Goal: Find specific fact: Find specific fact

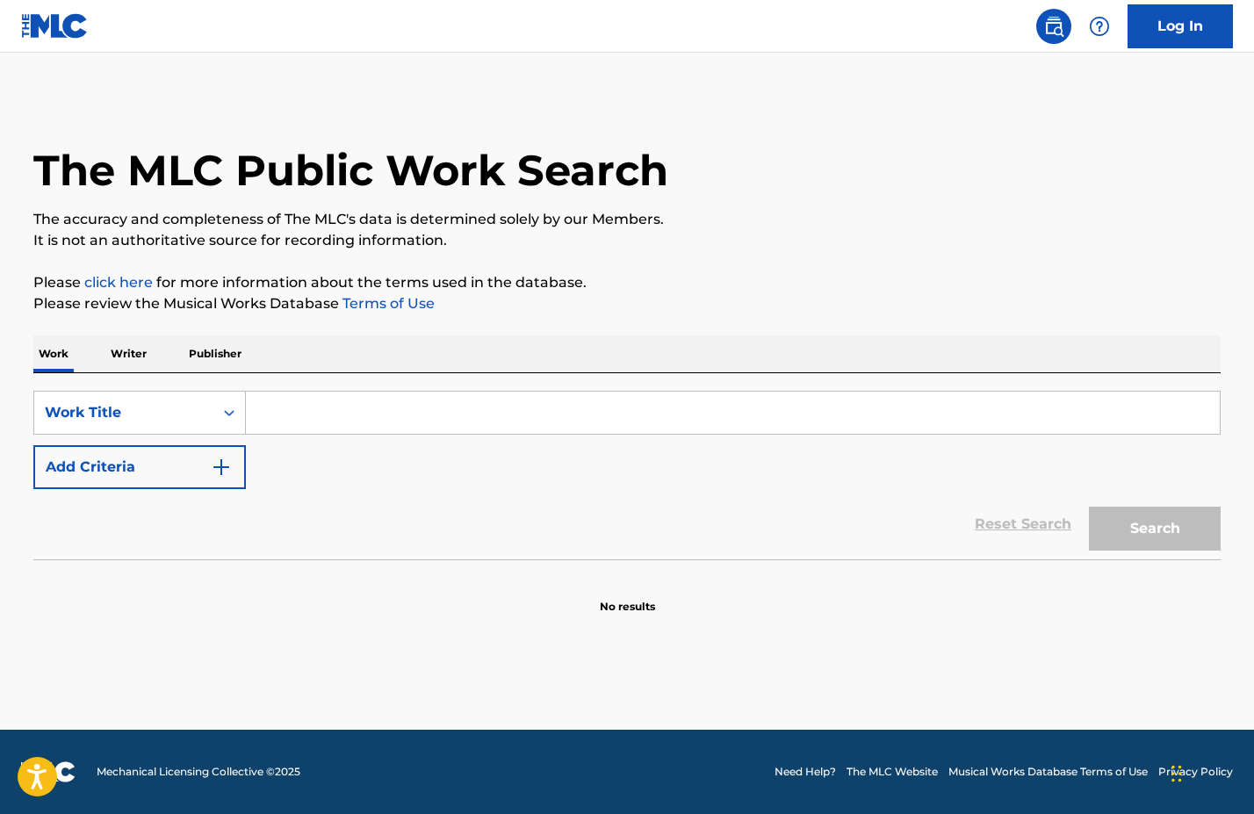
click at [138, 355] on p "Writer" at bounding box center [128, 353] width 47 height 37
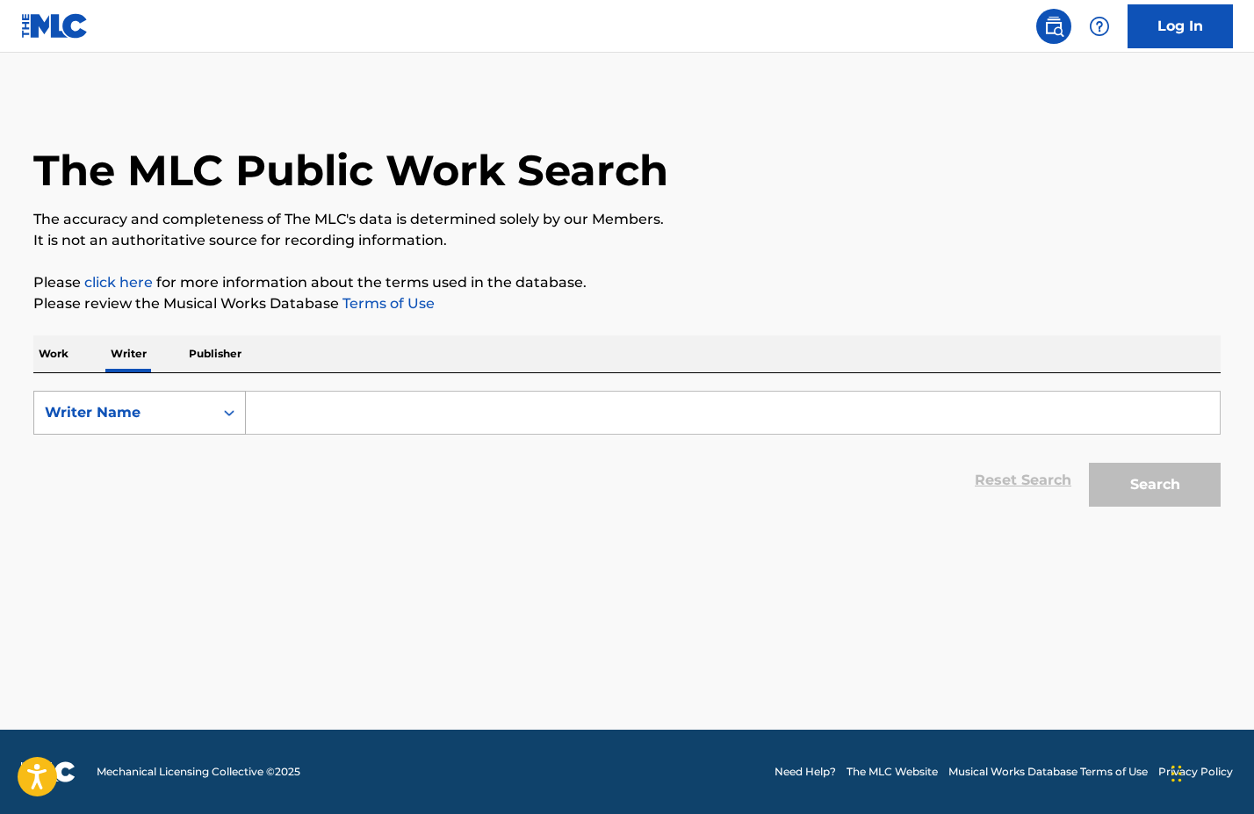
click at [221, 406] on icon "Search Form" at bounding box center [229, 413] width 18 height 18
click at [179, 447] on div "Writer IPI" at bounding box center [139, 457] width 211 height 44
click at [273, 411] on input "Search Form" at bounding box center [733, 413] width 974 height 42
click at [427, 422] on input "Search Form" at bounding box center [733, 413] width 974 height 42
click at [426, 422] on input "Search Form" at bounding box center [733, 413] width 974 height 42
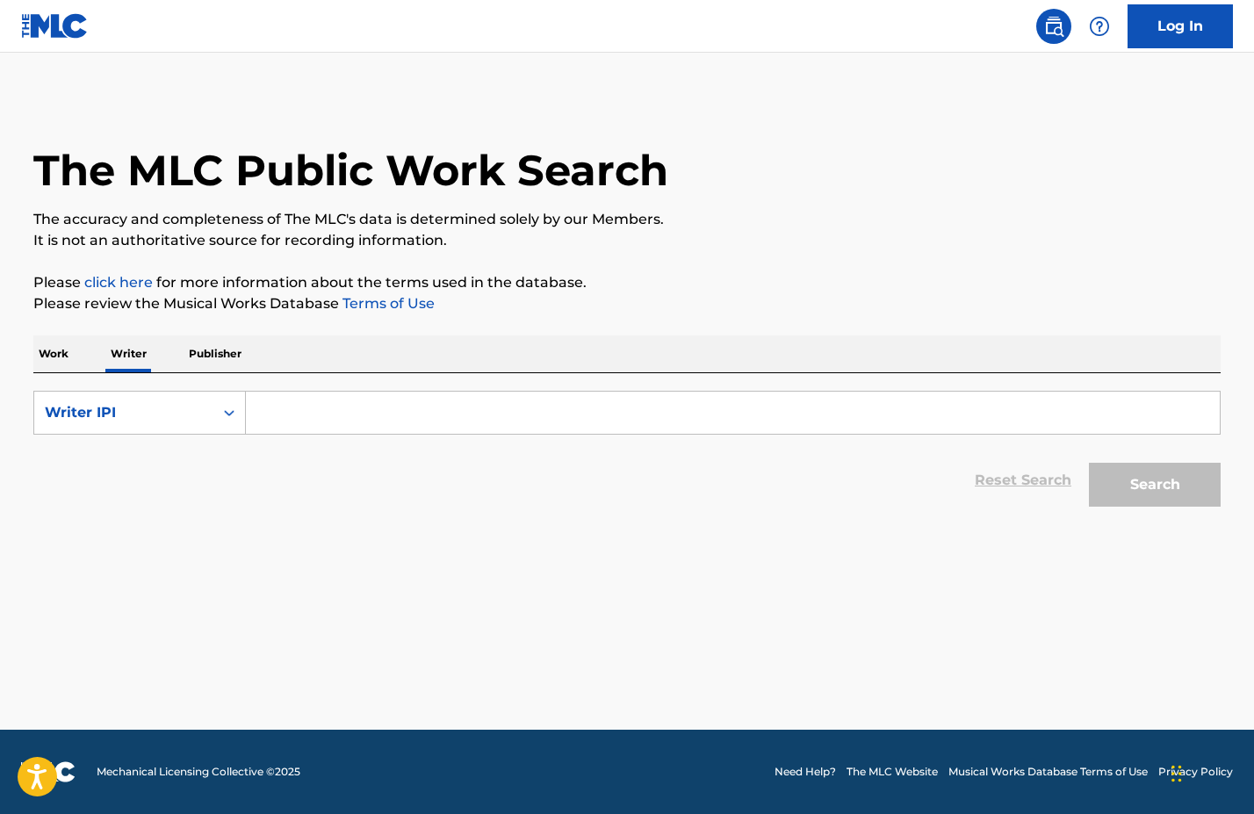
paste input "882181030"
type input "882181030"
click at [1179, 477] on button "Search" at bounding box center [1155, 485] width 132 height 44
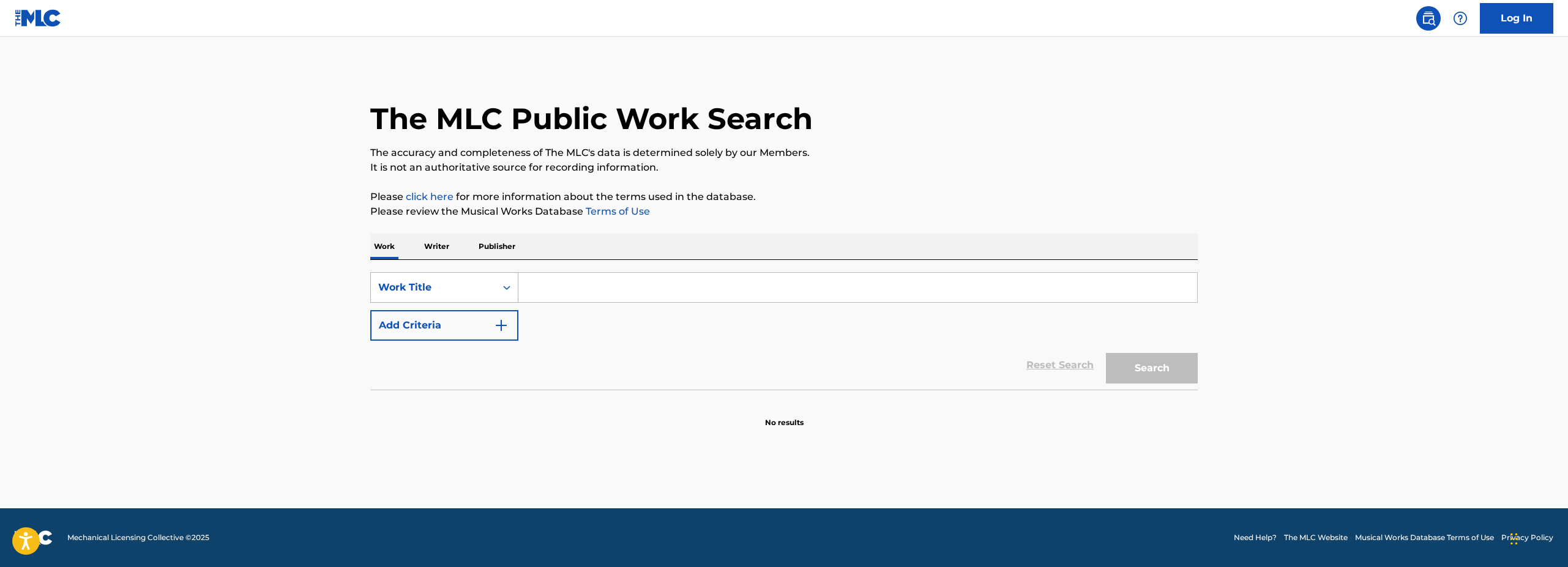
click at [505, 288] on icon "Search Form" at bounding box center [507, 288] width 8 height 4
click at [455, 327] on div "MLC Song Code" at bounding box center [444, 318] width 147 height 31
click at [504, 286] on icon "Search Form" at bounding box center [507, 288] width 13 height 13
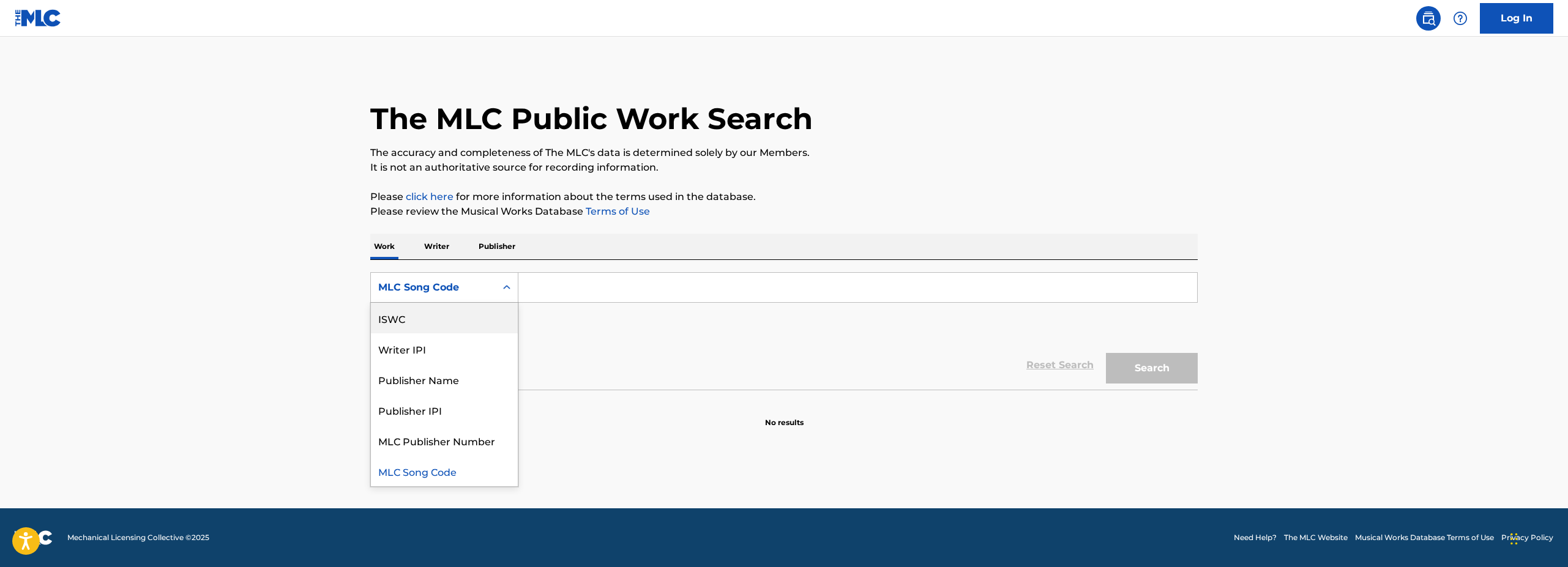
click at [463, 321] on div "ISWC" at bounding box center [444, 318] width 147 height 31
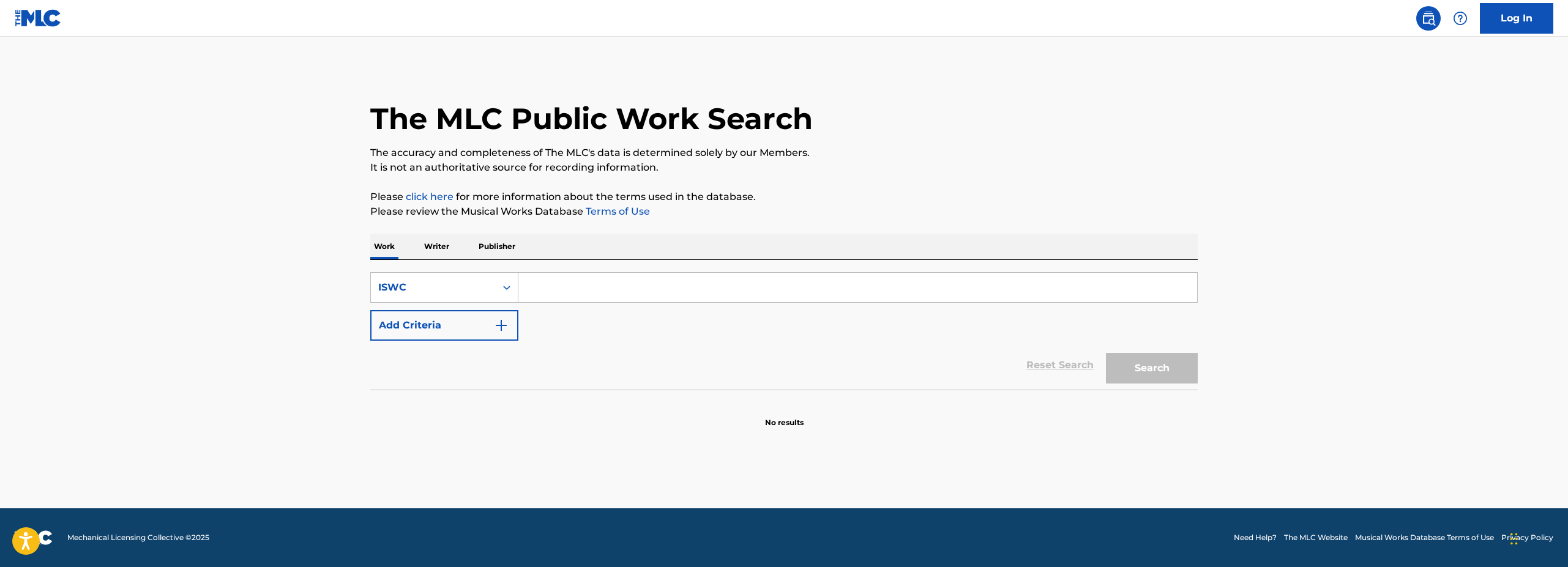
click at [544, 290] on input "Search Form" at bounding box center [858, 288] width 679 height 29
paste input "T-300.998.567.1"
click at [540, 284] on input "T-300.998.567.1" at bounding box center [858, 288] width 679 height 29
click at [558, 288] on input "T300.998.567.1" at bounding box center [858, 288] width 679 height 29
click at [576, 288] on input "T300998.567.1" at bounding box center [858, 288] width 679 height 29
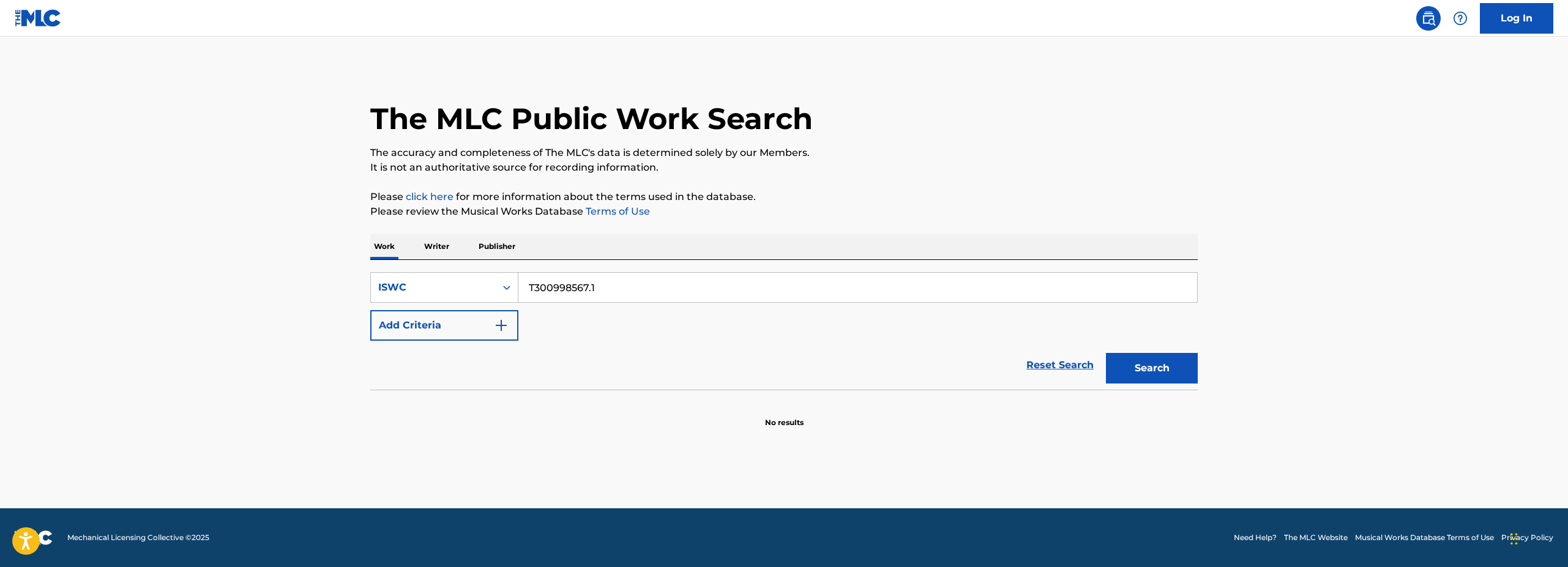
click at [592, 286] on input "T300998567.1" at bounding box center [858, 288] width 679 height 29
type input "T3009985671"
click at [1163, 375] on button "Search" at bounding box center [1152, 368] width 92 height 31
